Goal: Use online tool/utility

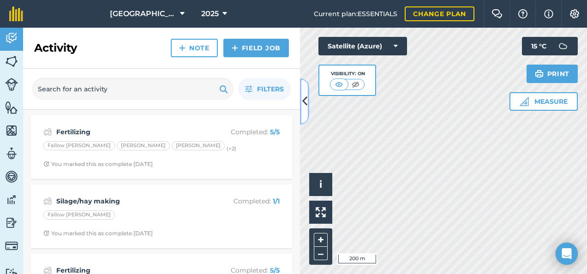
click at [305, 101] on icon at bounding box center [304, 101] width 5 height 16
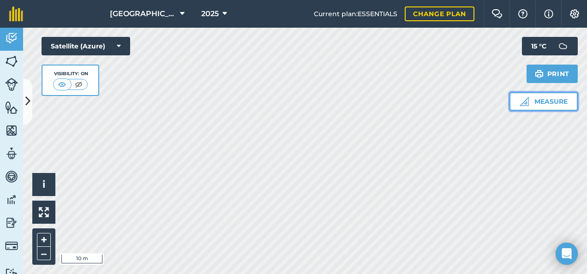
click at [534, 104] on button "Measure" at bounding box center [544, 101] width 68 height 18
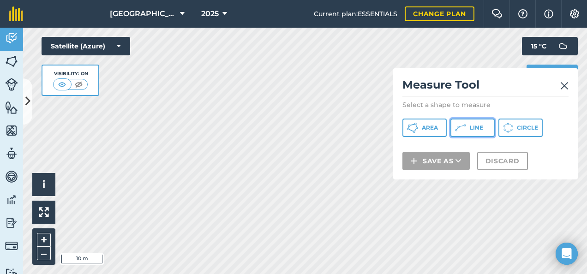
click at [473, 133] on button "Line" at bounding box center [473, 128] width 44 height 18
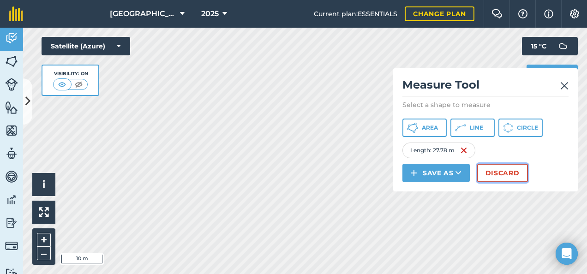
click at [497, 172] on button "Discard" at bounding box center [502, 173] width 51 height 18
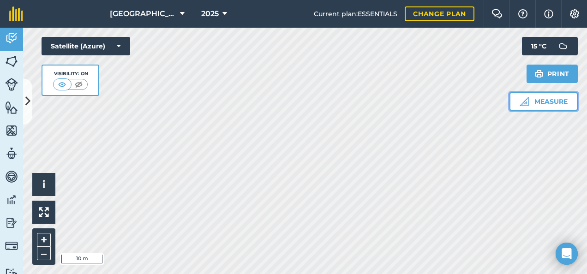
click at [538, 97] on button "Measure" at bounding box center [544, 101] width 68 height 18
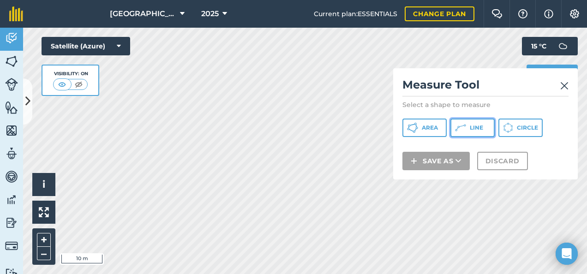
click at [478, 126] on span "Line" at bounding box center [476, 127] width 13 height 7
